Goal: Task Accomplishment & Management: Manage account settings

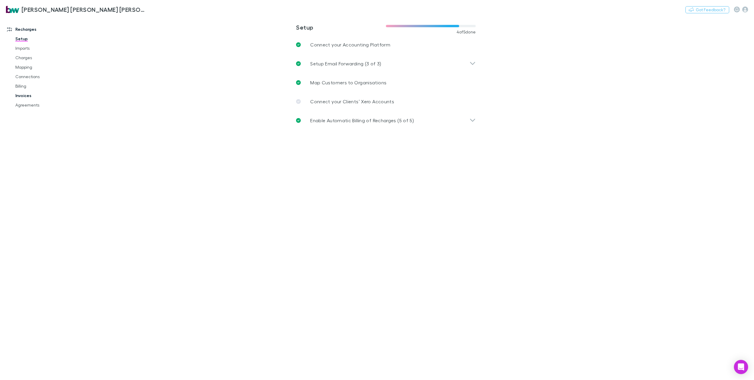
click at [23, 96] on link "Invoices" at bounding box center [45, 95] width 73 height 9
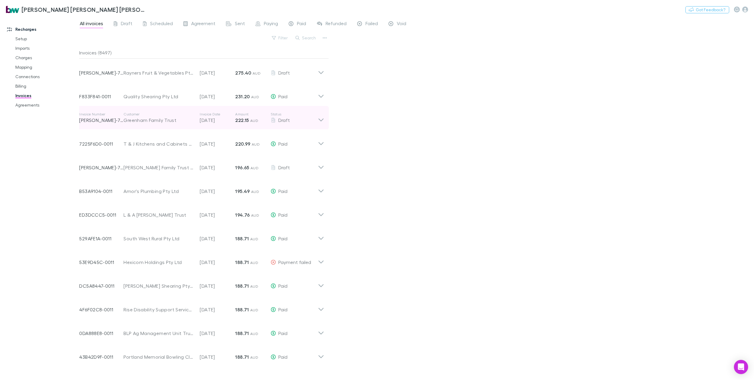
click at [319, 122] on icon at bounding box center [321, 118] width 6 height 12
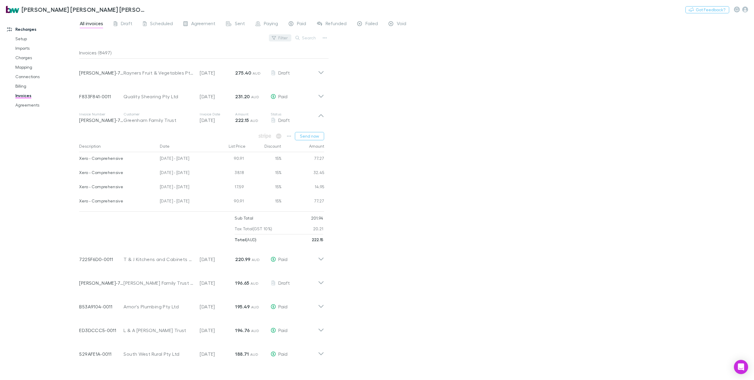
click at [285, 37] on button "Filter" at bounding box center [280, 37] width 22 height 7
click at [200, 77] on li "Draft" at bounding box center [240, 76] width 103 height 9
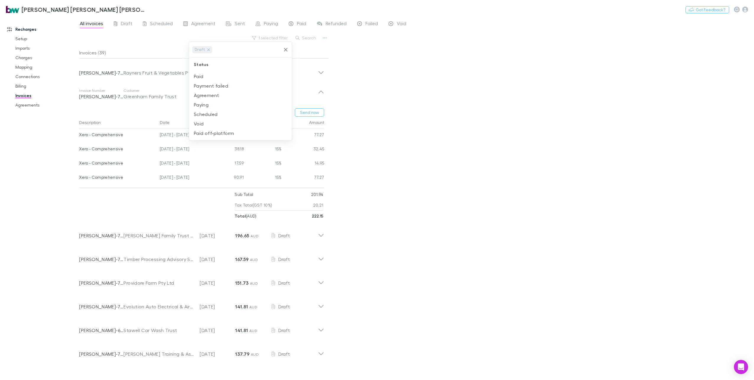
click at [382, 97] on div at bounding box center [377, 190] width 754 height 380
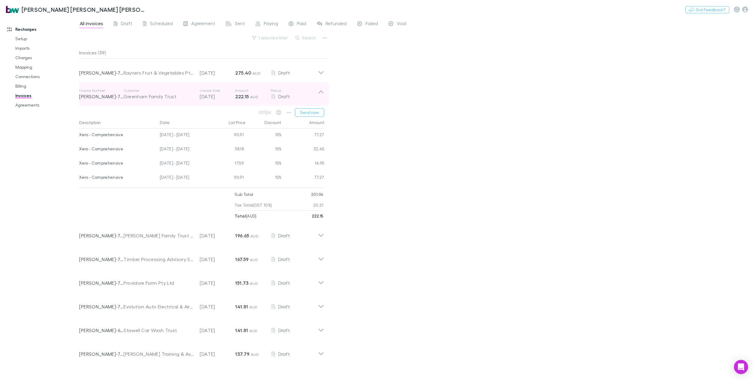
click at [321, 93] on icon at bounding box center [321, 94] width 6 height 12
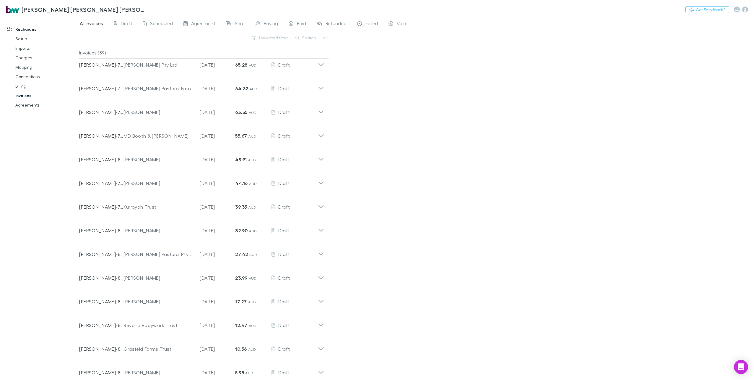
scroll to position [517, 0]
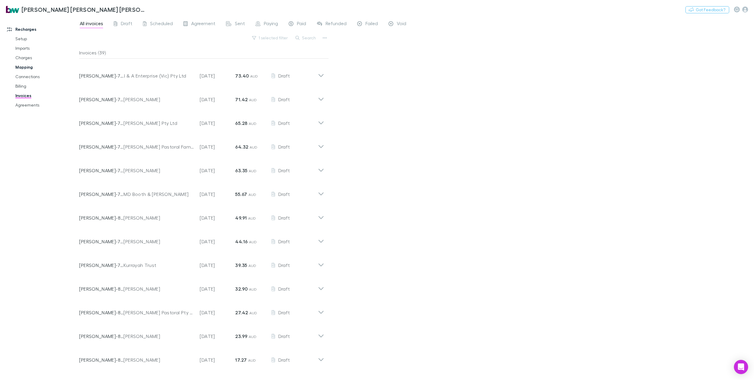
click at [27, 68] on link "Mapping" at bounding box center [45, 66] width 73 height 9
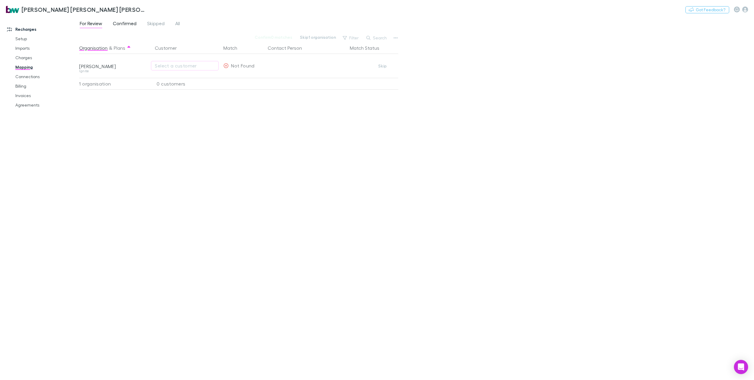
click at [128, 23] on span "Confirmed" at bounding box center [125, 24] width 24 height 8
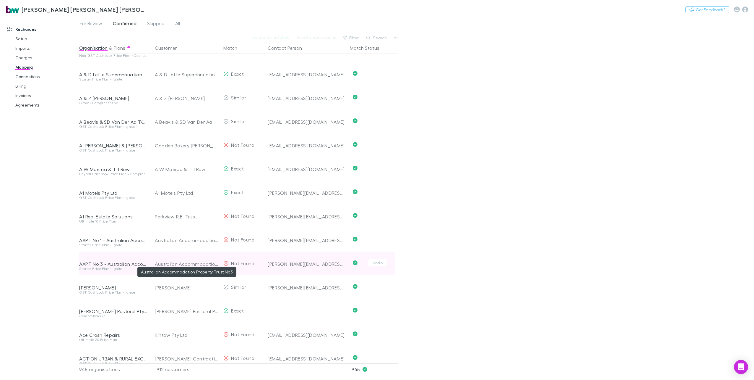
scroll to position [30, 0]
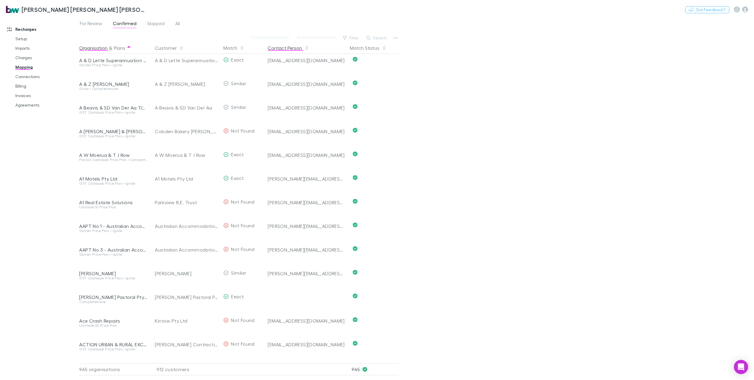
click at [283, 49] on button "Contact Person" at bounding box center [288, 48] width 41 height 12
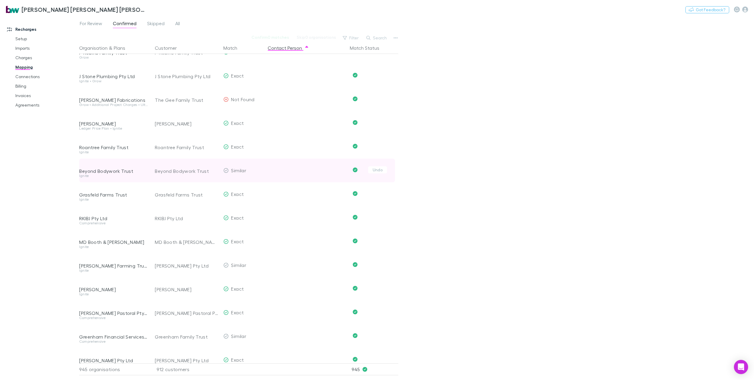
scroll to position [0, 0]
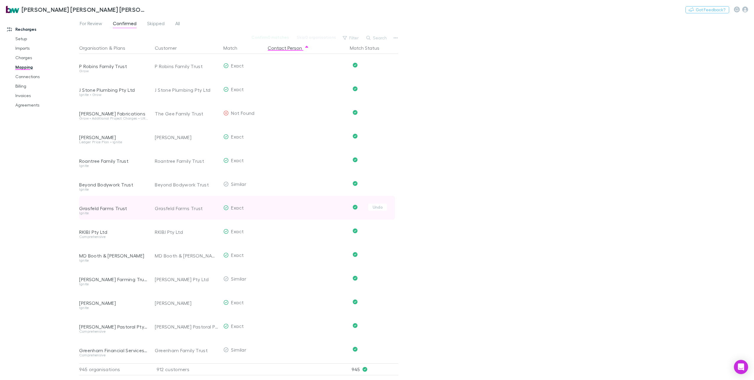
drag, startPoint x: 78, startPoint y: 47, endPoint x: 352, endPoint y: 203, distance: 315.0
click at [352, 203] on div "Recharges Setup Imports Charges Mapping Connections Billing Invoices Agreements…" at bounding box center [377, 198] width 754 height 363
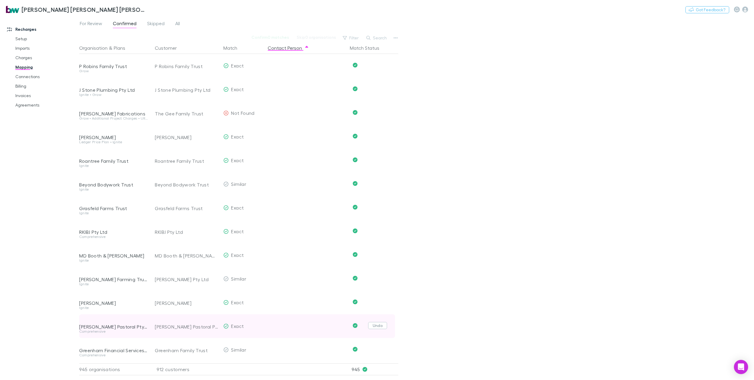
click at [377, 326] on button "Undo" at bounding box center [377, 325] width 19 height 7
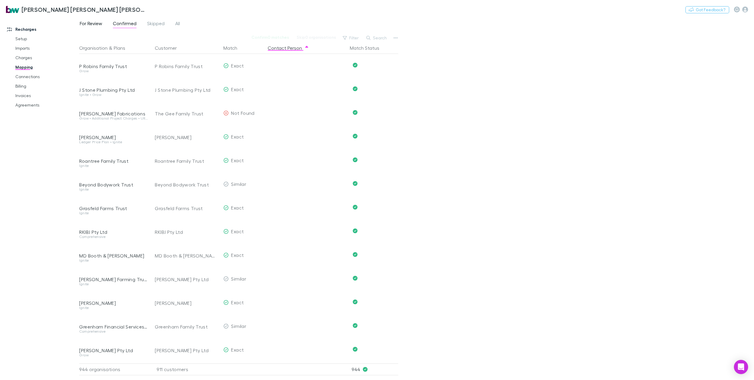
click at [89, 25] on span "For Review" at bounding box center [91, 24] width 22 height 8
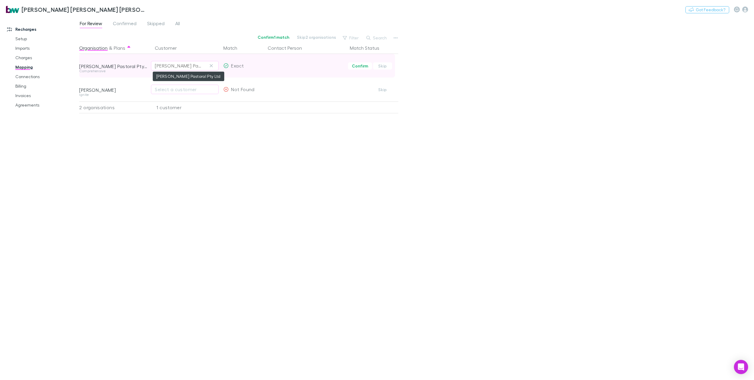
click at [199, 67] on div "[PERSON_NAME] Pastoral Pty Ltd" at bounding box center [179, 65] width 48 height 7
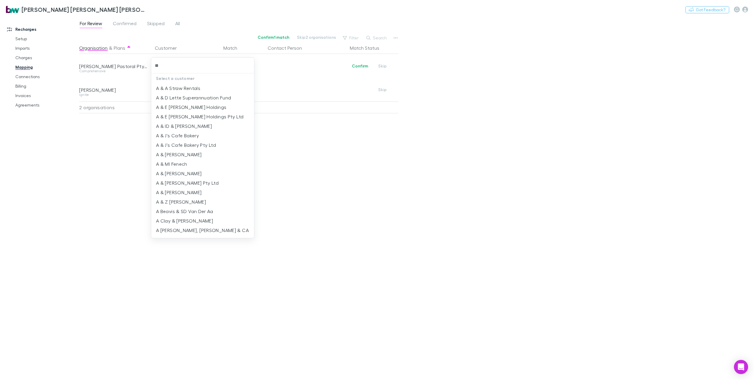
type input "***"
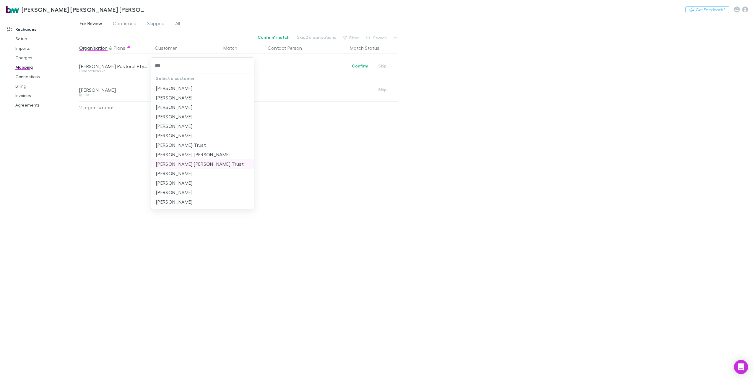
click at [189, 163] on li "[PERSON_NAME] [PERSON_NAME] Trust" at bounding box center [202, 163] width 103 height 9
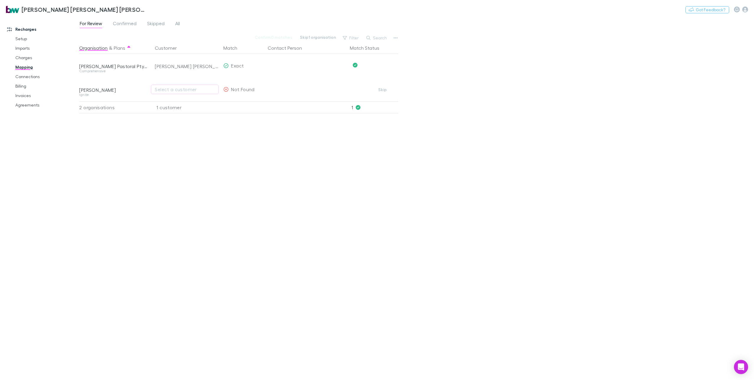
click at [749, 9] on div "Nothing Got Feedback?" at bounding box center [720, 10] width 69 height 8
click at [745, 9] on icon "button" at bounding box center [745, 10] width 6 height 6
click at [681, 124] on span "Integrations" at bounding box center [708, 122] width 72 height 7
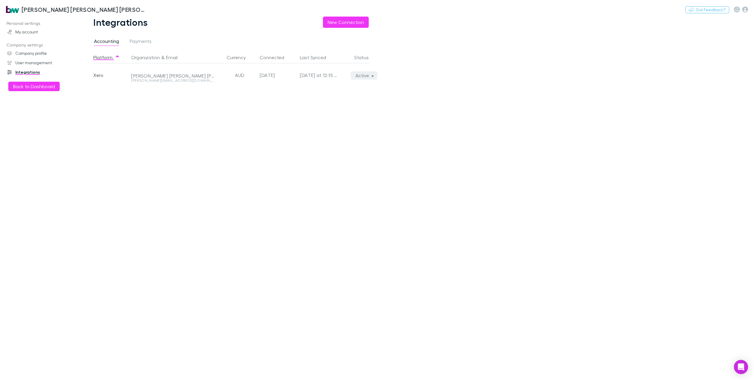
drag, startPoint x: 381, startPoint y: 77, endPoint x: 376, endPoint y: 77, distance: 5.1
click at [381, 77] on div "Integrations New Connection Accounting Payments Platform Organization & Email C…" at bounding box center [235, 198] width 313 height 363
click at [374, 75] on icon "button" at bounding box center [373, 75] width 3 height 4
click at [343, 91] on p "We'll fetch all new contacts since last sync" at bounding box center [337, 96] width 72 height 11
click at [28, 87] on div at bounding box center [377, 190] width 754 height 380
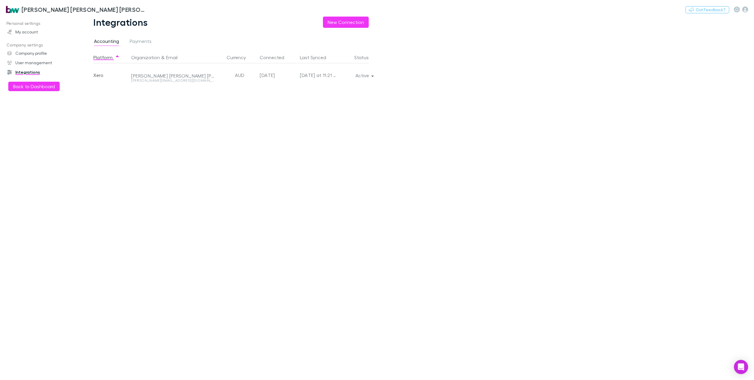
click at [28, 87] on button "Back to Dashboard" at bounding box center [33, 86] width 51 height 9
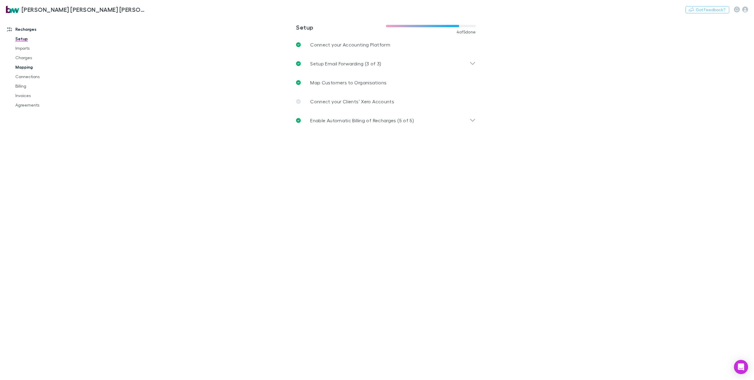
click at [26, 66] on link "Mapping" at bounding box center [45, 66] width 73 height 9
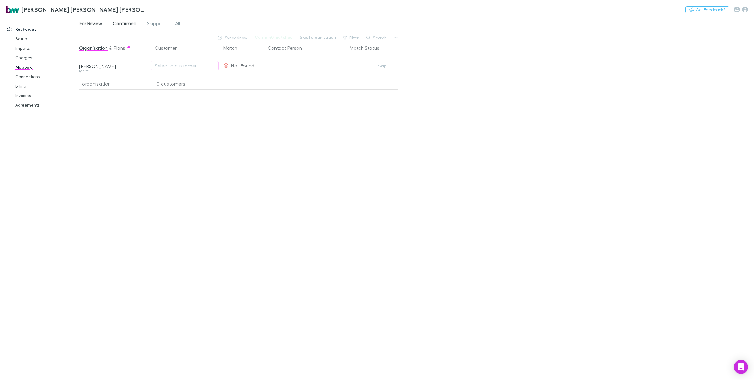
click at [127, 22] on span "Confirmed" at bounding box center [125, 24] width 24 height 8
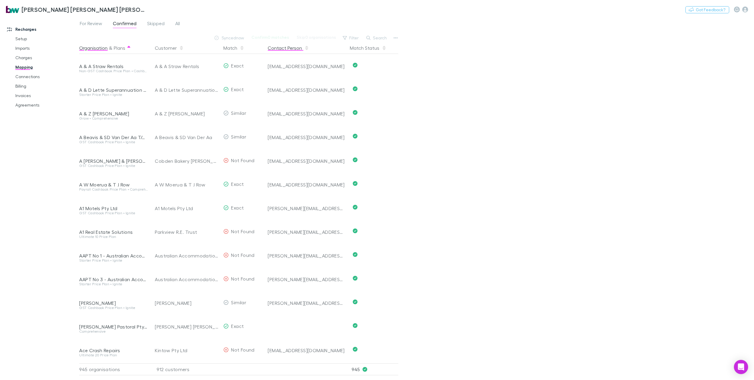
click at [281, 48] on button "Contact Person" at bounding box center [288, 48] width 41 height 12
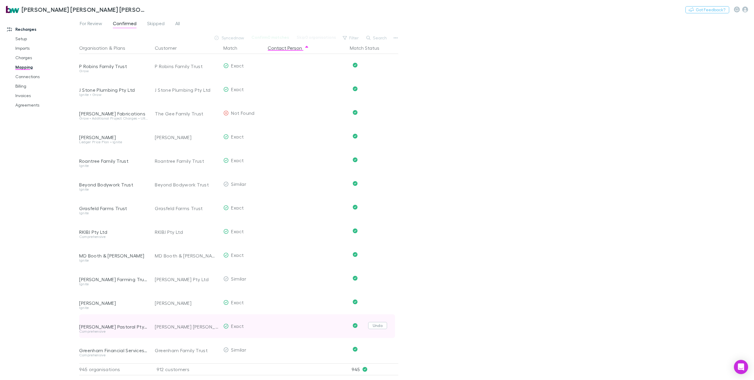
click at [379, 325] on button "Undo" at bounding box center [377, 325] width 19 height 7
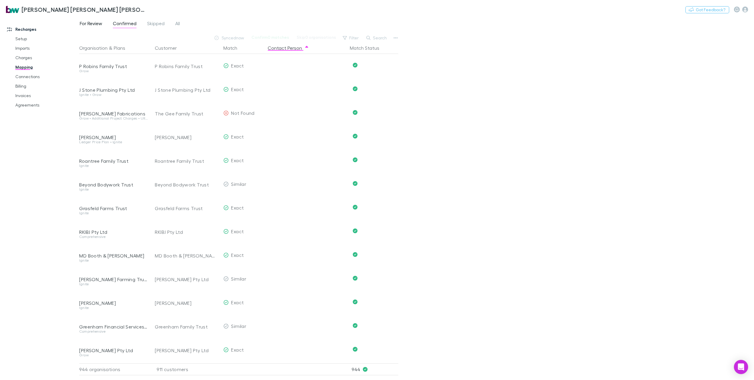
click at [90, 27] on span "For Review" at bounding box center [91, 24] width 22 height 8
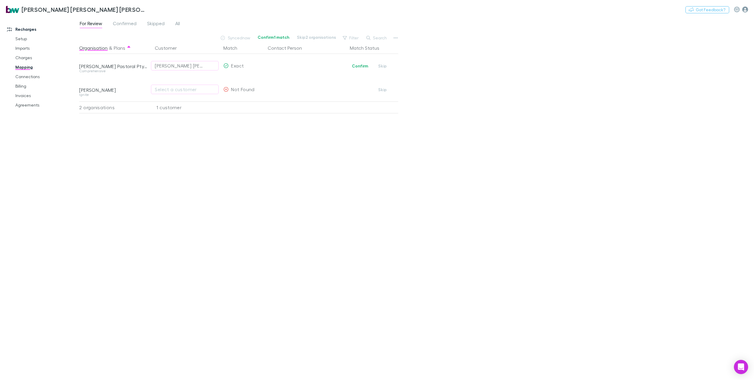
click at [743, 9] on icon "button" at bounding box center [745, 10] width 6 height 6
click at [692, 120] on span "Integrations" at bounding box center [708, 122] width 72 height 7
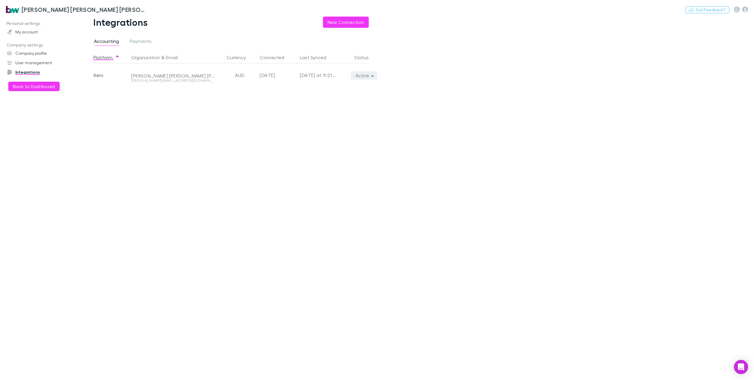
click at [369, 73] on button "Active" at bounding box center [364, 75] width 27 height 8
click at [341, 86] on p "Re-sync now" at bounding box center [337, 87] width 72 height 7
click at [39, 88] on div at bounding box center [377, 190] width 754 height 380
click at [38, 84] on button "Back to Dashboard" at bounding box center [33, 86] width 51 height 9
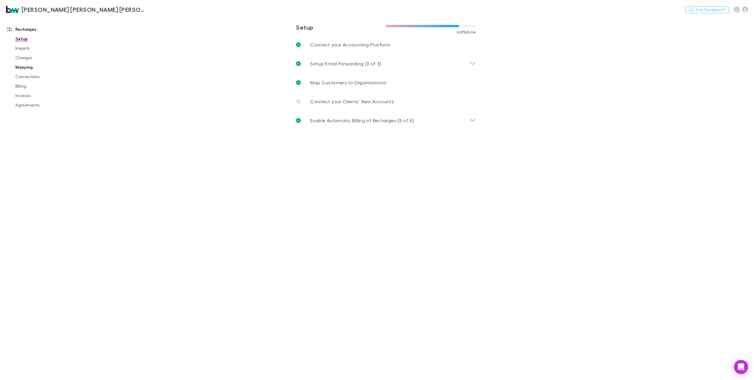
click at [24, 67] on link "Mapping" at bounding box center [45, 66] width 73 height 9
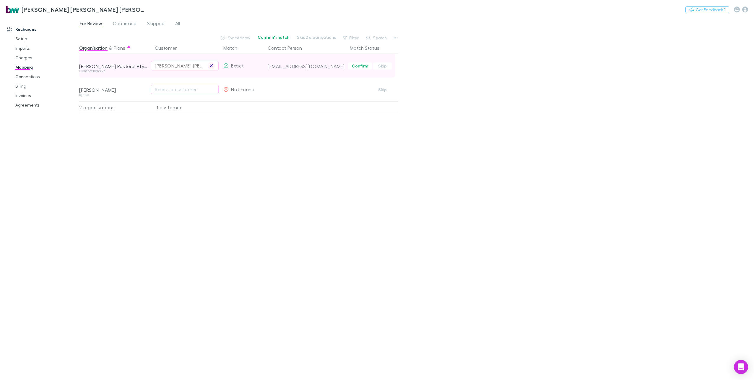
click at [214, 65] on button "button" at bounding box center [211, 65] width 7 height 7
click at [190, 63] on div "Select a customer" at bounding box center [185, 65] width 60 height 7
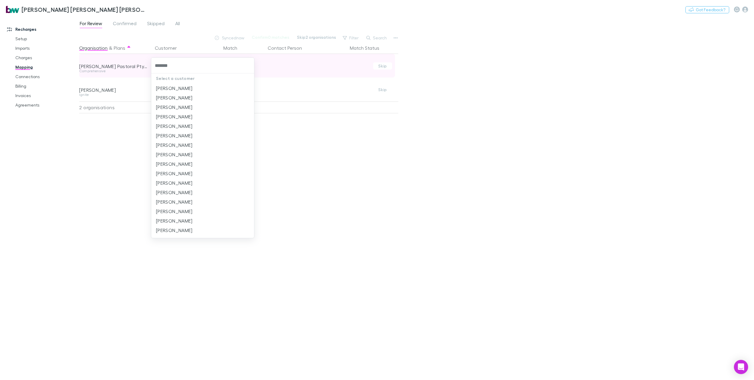
type input "********"
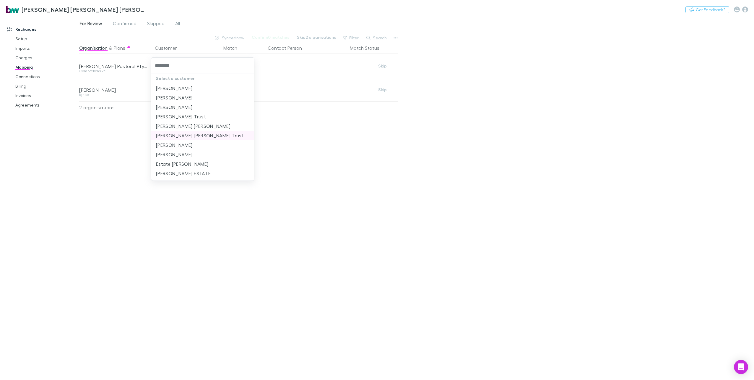
click at [206, 136] on li "[PERSON_NAME] [PERSON_NAME] Trust" at bounding box center [202, 135] width 103 height 9
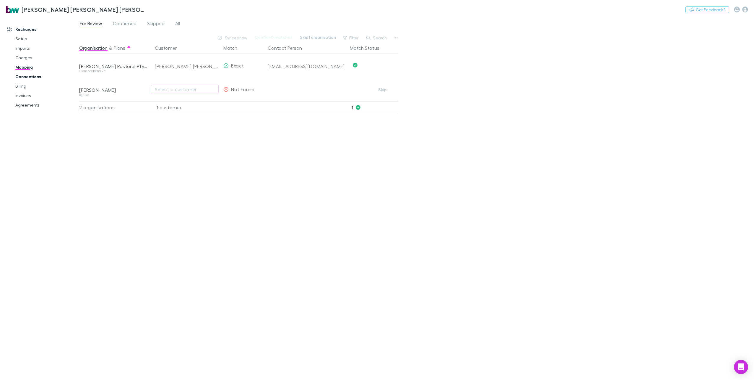
click at [32, 77] on link "Connections" at bounding box center [45, 76] width 73 height 9
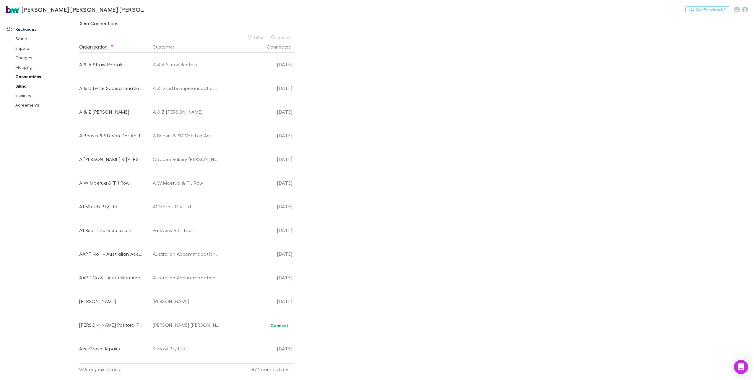
click at [24, 87] on link "Billing" at bounding box center [45, 85] width 73 height 9
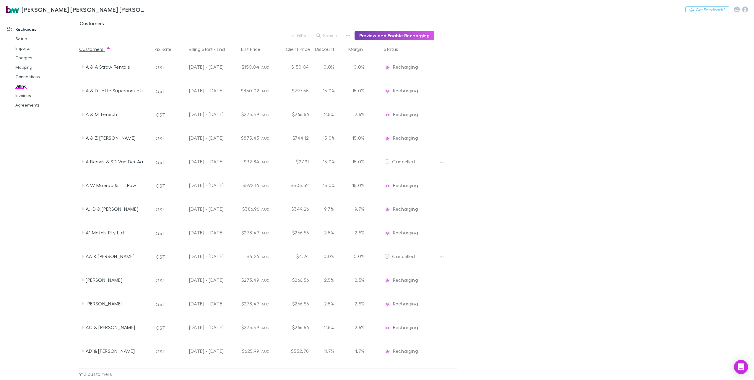
click at [370, 35] on button "Preview and Enable Recharging" at bounding box center [395, 35] width 80 height 9
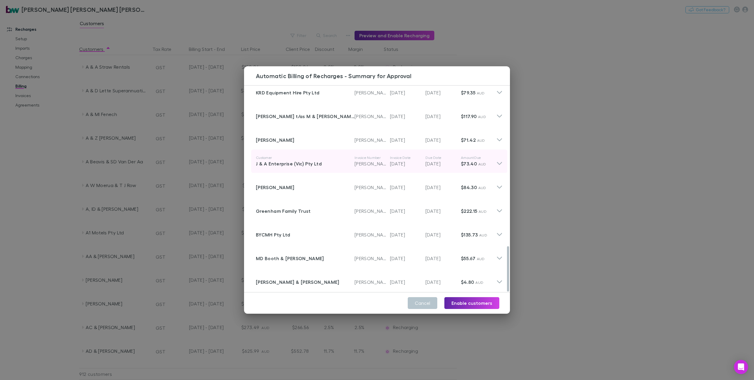
scroll to position [730, 0]
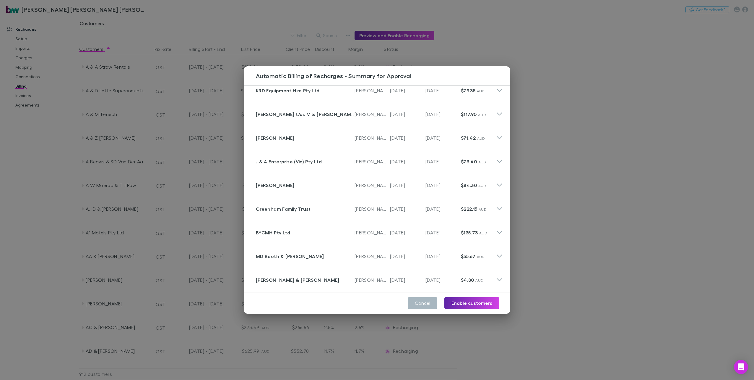
click at [419, 301] on button "Cancel" at bounding box center [423, 303] width 30 height 12
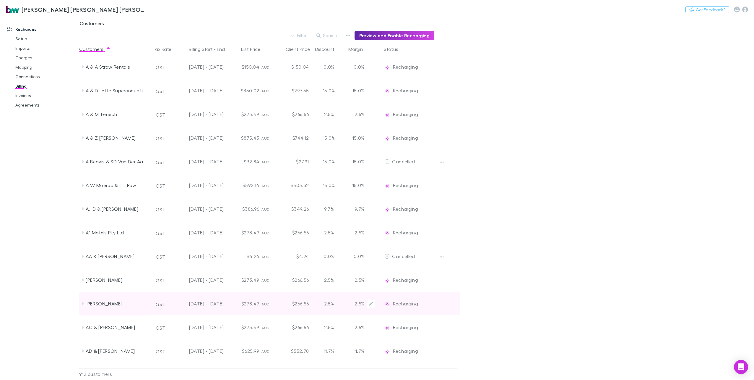
click at [419, 301] on div "Recharging" at bounding box center [408, 303] width 53 height 24
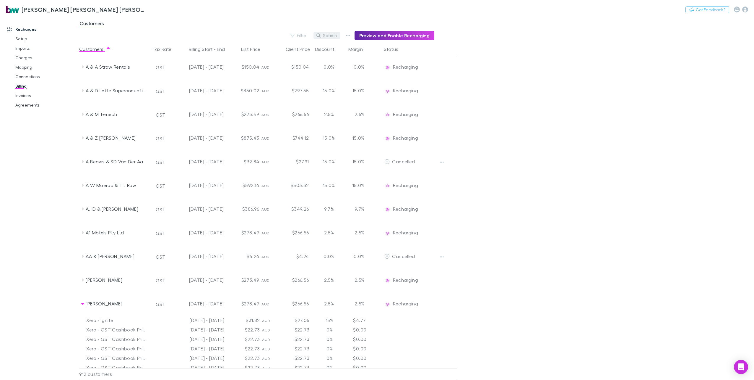
click at [327, 36] on button "Search" at bounding box center [327, 35] width 27 height 7
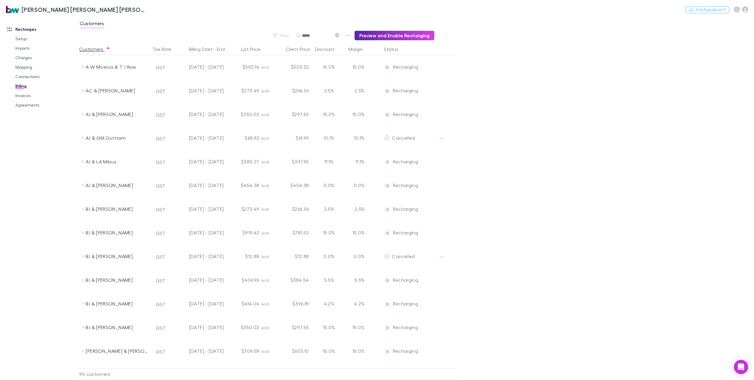
click at [327, 36] on input "*****" at bounding box center [317, 35] width 30 height 8
type input "*****"
